Goal: Communication & Community: Ask a question

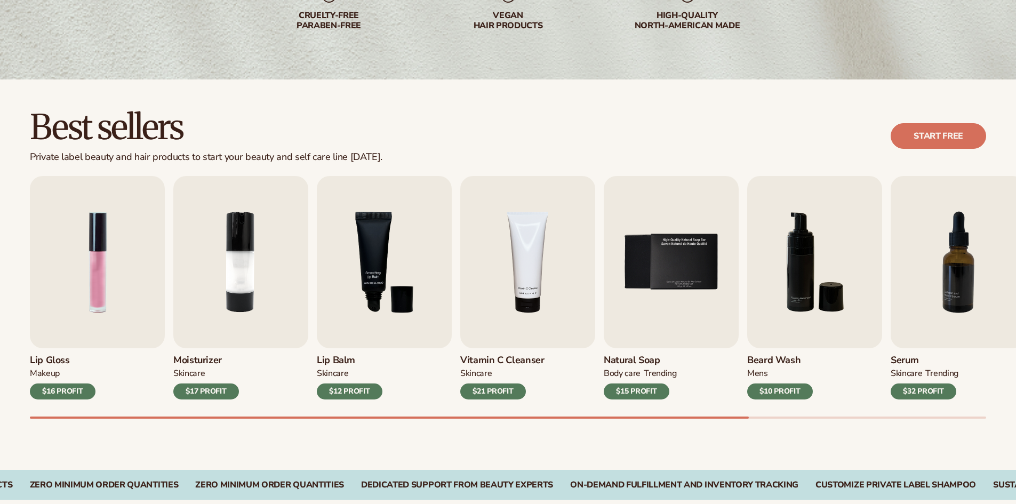
scroll to position [213, 0]
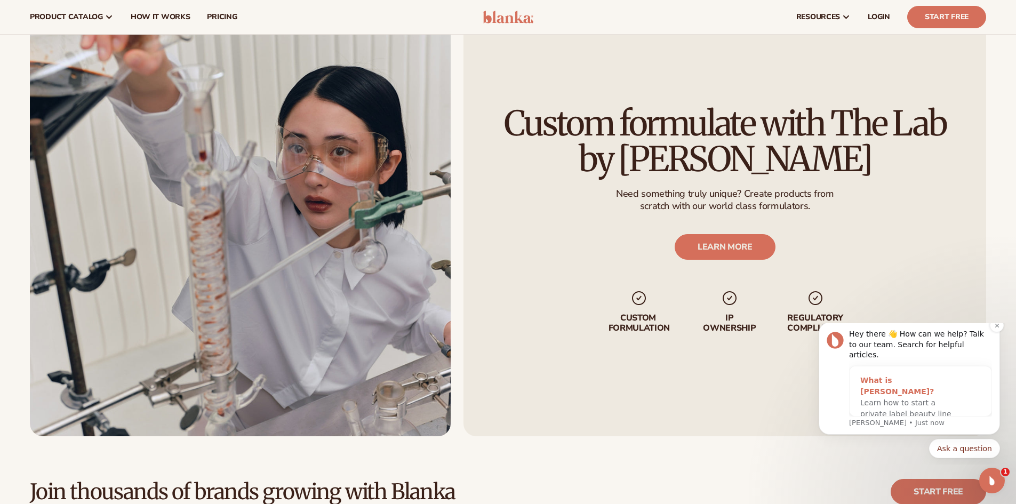
click at [896, 376] on div "What is [PERSON_NAME]?" at bounding box center [909, 386] width 99 height 22
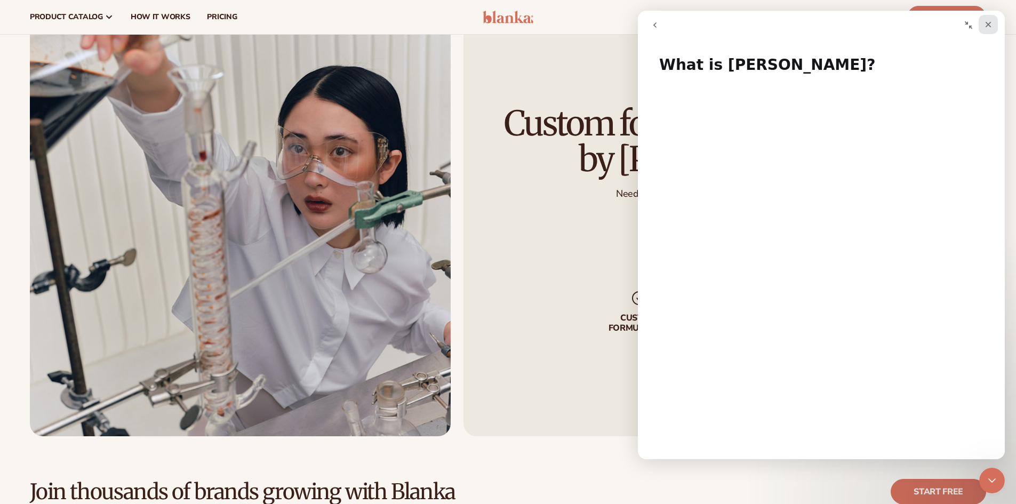
click at [987, 19] on div "Close" at bounding box center [988, 24] width 19 height 19
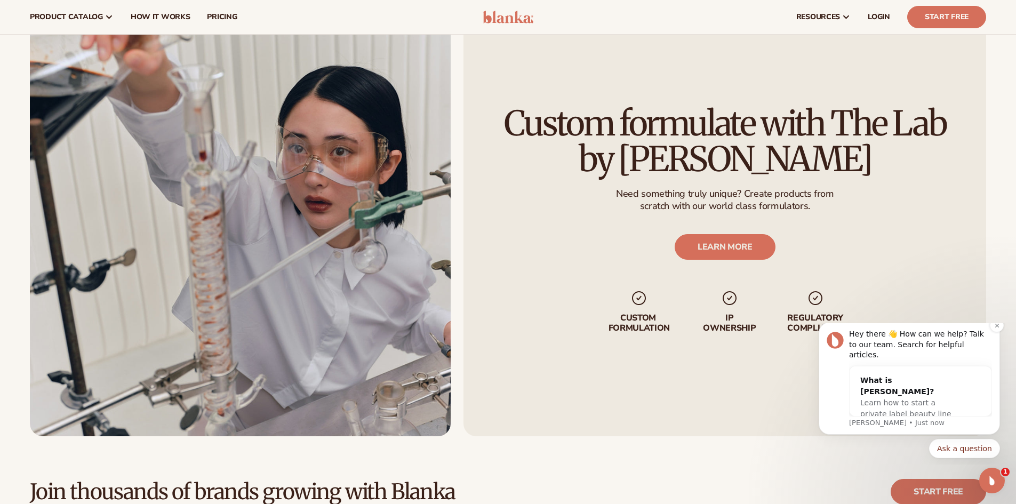
click at [878, 423] on p "[PERSON_NAME] • Just now" at bounding box center [920, 423] width 143 height 10
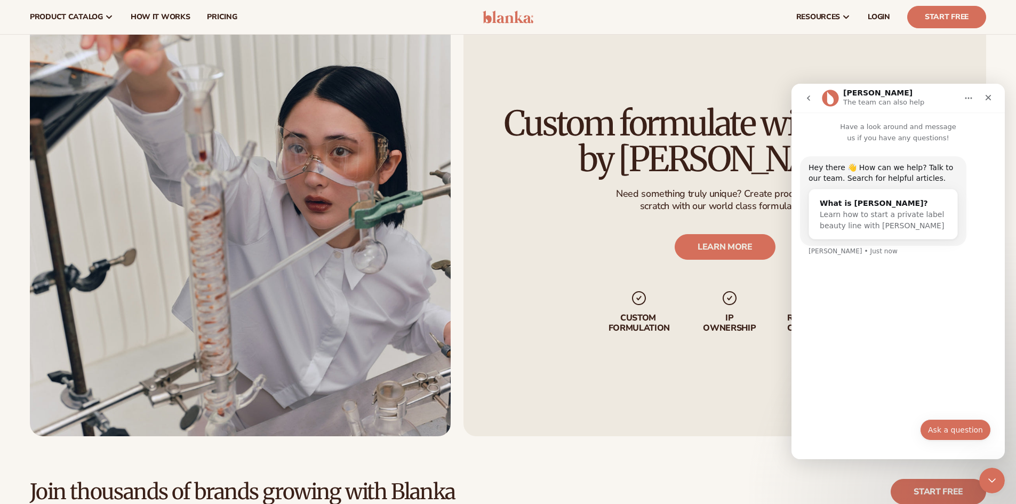
click at [947, 432] on button "Ask a question" at bounding box center [955, 429] width 71 height 21
click at [835, 382] on input "Your email" at bounding box center [898, 387] width 178 height 27
type input "**********"
click at [824, 424] on div "Intercom messenger" at bounding box center [898, 426] width 191 height 48
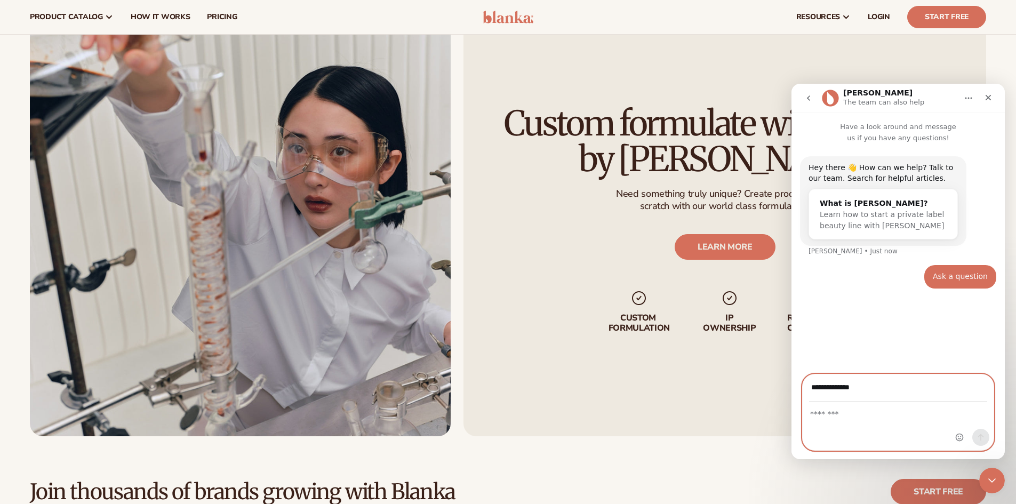
click at [872, 416] on textarea "Message…" at bounding box center [898, 411] width 191 height 18
click at [872, 416] on textarea "*" at bounding box center [898, 411] width 191 height 18
type textarea "*"
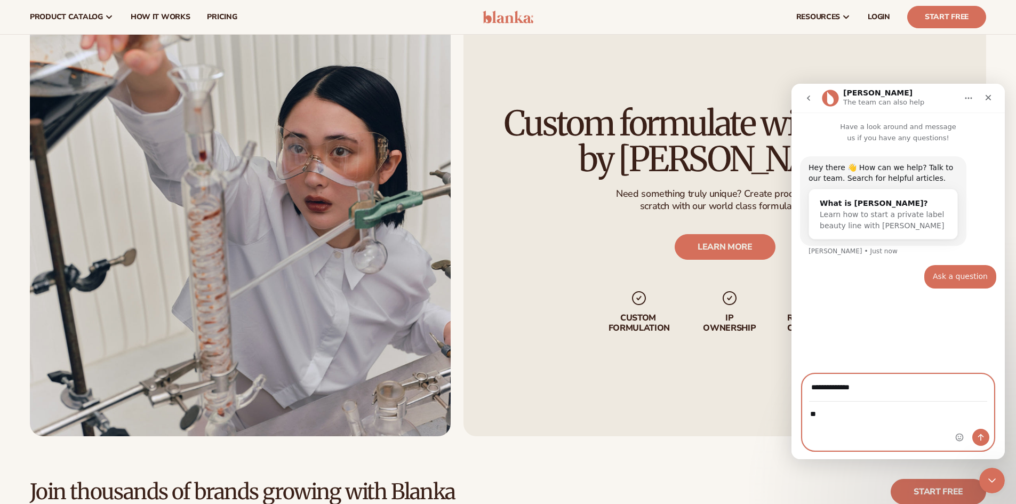
type textarea "*"
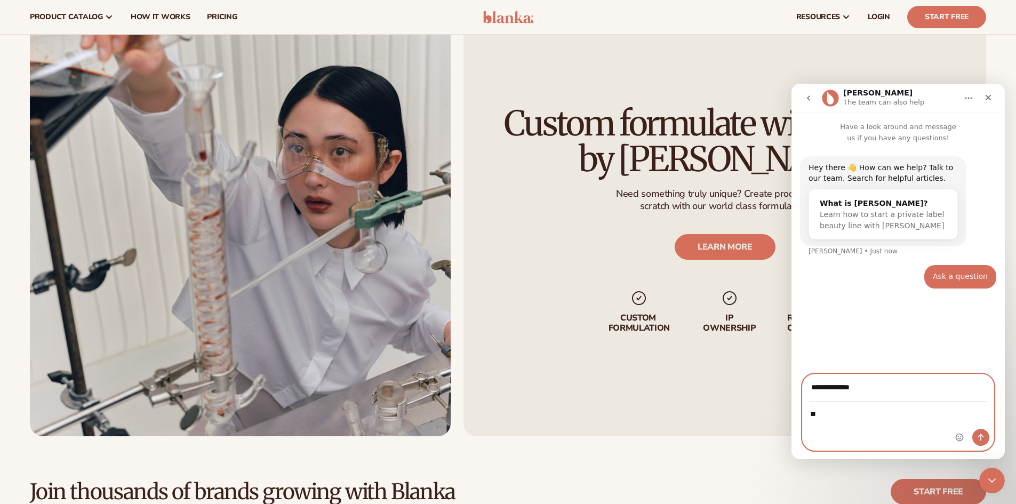
type textarea "*"
click at [881, 421] on div "Intercom messenger" at bounding box center [898, 426] width 191 height 48
click at [820, 427] on div "Intercom messenger" at bounding box center [898, 426] width 191 height 48
click at [817, 407] on textarea "Message…" at bounding box center [898, 411] width 191 height 18
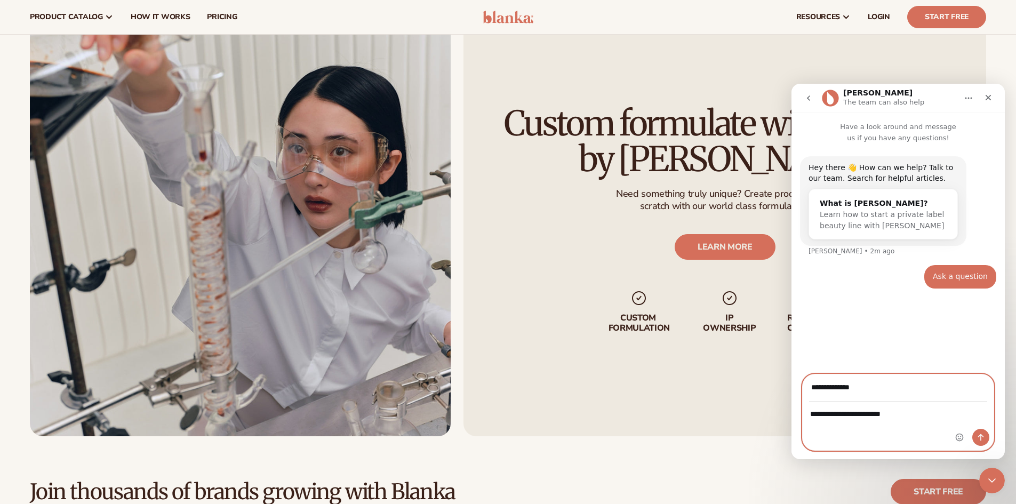
type textarea "**********"
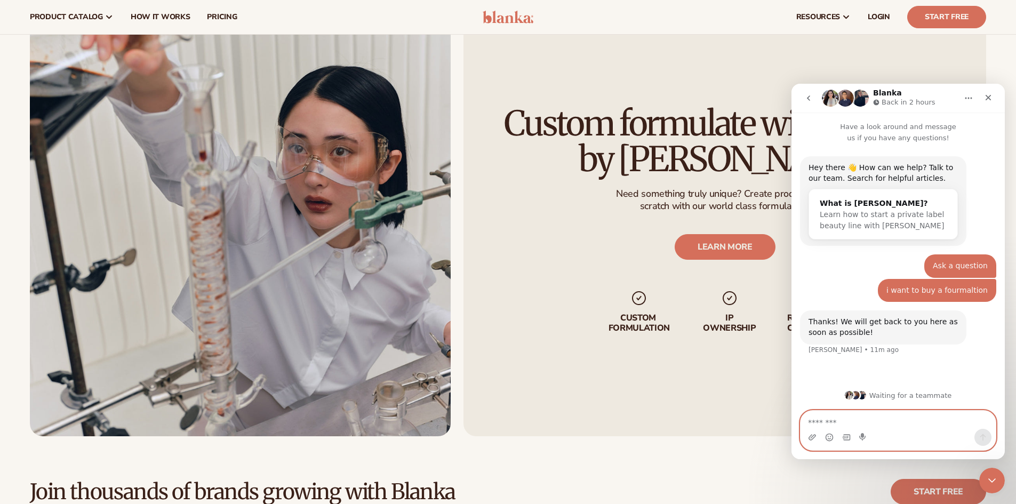
click at [848, 412] on textarea "Message…" at bounding box center [898, 420] width 195 height 18
